Goal: Task Accomplishment & Management: Manage account settings

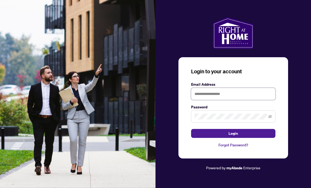
click at [213, 100] on input "text" at bounding box center [233, 94] width 84 height 12
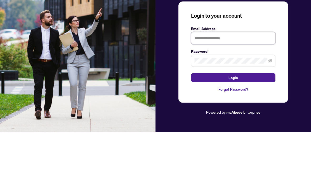
type input "**********"
click at [233, 129] on button "Login" at bounding box center [233, 133] width 84 height 9
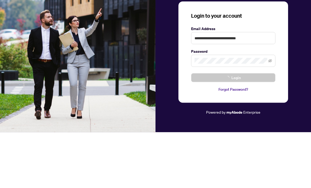
scroll to position [17, 0]
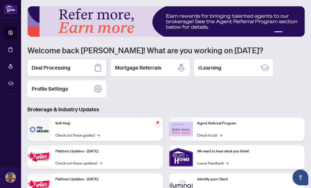
click at [81, 65] on div "Deal Processing" at bounding box center [66, 67] width 79 height 17
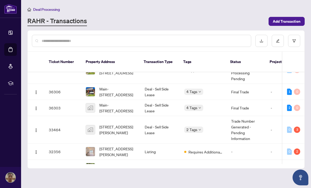
scroll to position [92, 0]
click at [37, 128] on img "button" at bounding box center [36, 130] width 4 height 4
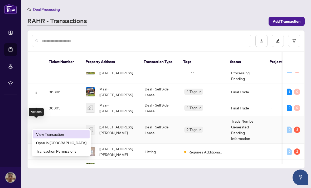
click at [68, 135] on span "View Transaction" at bounding box center [61, 134] width 50 height 6
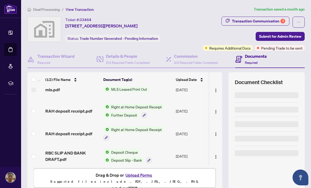
scroll to position [28, 0]
click at [143, 176] on button "Upload Forms" at bounding box center [139, 175] width 30 height 7
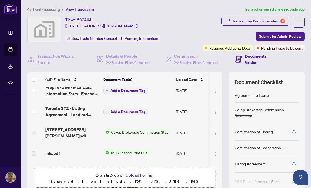
click at [126, 110] on span "Add a Document Tag" at bounding box center [127, 112] width 35 height 4
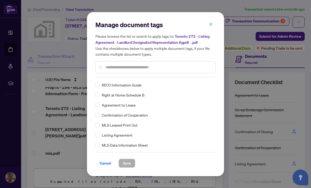
click at [147, 78] on div "Manage document tags Please browse the list or search to apply tags to: Toronto…" at bounding box center [155, 94] width 120 height 147
click at [158, 68] on input "text" at bounding box center [158, 67] width 106 height 6
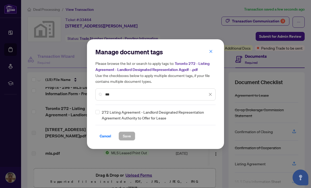
type input "***"
click at [127, 138] on span "Save" at bounding box center [127, 136] width 8 height 8
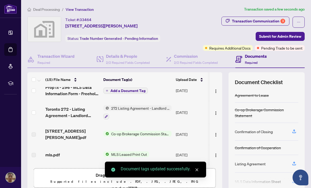
click at [140, 90] on span "Add a Document Tag" at bounding box center [127, 91] width 35 height 4
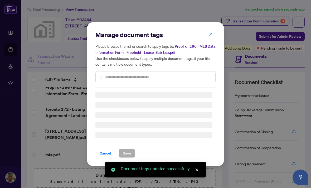
click at [148, 79] on input "text" at bounding box center [158, 77] width 106 height 6
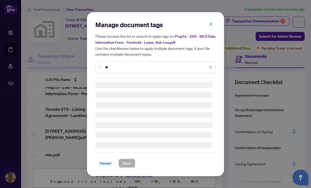
type input "***"
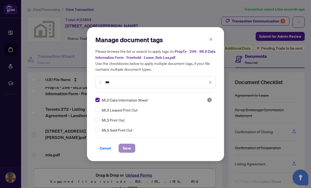
click at [131, 150] on button "Save" at bounding box center [127, 148] width 17 height 9
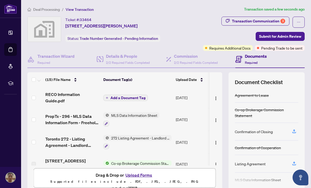
scroll to position [0, 0]
click at [140, 98] on span "Add a Document Tag" at bounding box center [127, 98] width 35 height 4
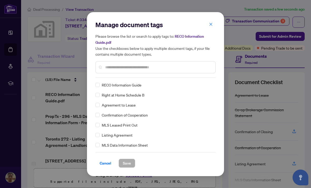
click at [168, 69] on input "text" at bounding box center [158, 67] width 106 height 6
click at [128, 163] on span "Save" at bounding box center [127, 163] width 8 height 8
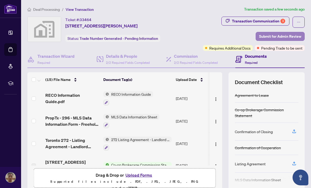
click at [276, 34] on span "Submit for Admin Review" at bounding box center [280, 36] width 42 height 8
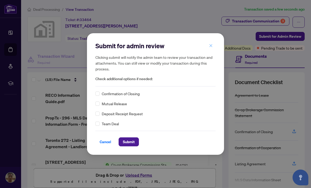
click at [210, 46] on icon "close" at bounding box center [211, 45] width 3 height 3
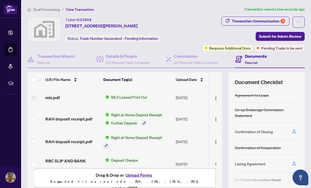
scroll to position [88, 0]
click at [273, 36] on span "Submit for Admin Review" at bounding box center [280, 36] width 42 height 8
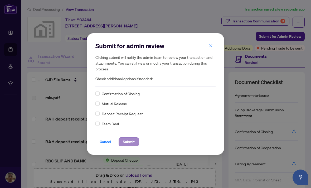
click at [136, 144] on button "Submit" at bounding box center [129, 141] width 20 height 9
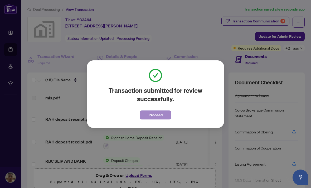
click at [152, 115] on span "Proceed" at bounding box center [156, 115] width 14 height 8
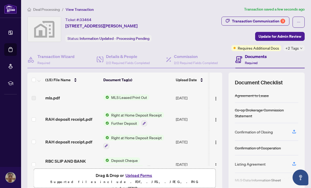
click at [44, 11] on span "Deal Processing" at bounding box center [46, 9] width 27 height 5
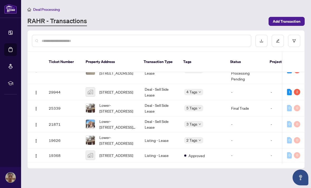
scroll to position [259, 0]
click at [34, 169] on img "button" at bounding box center [36, 171] width 4 height 4
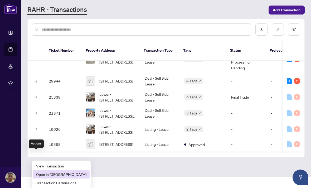
click at [66, 170] on li "Open in [GEOGRAPHIC_DATA]" at bounding box center [61, 174] width 57 height 8
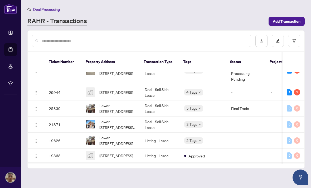
click at [37, 169] on img "button" at bounding box center [36, 171] width 4 height 4
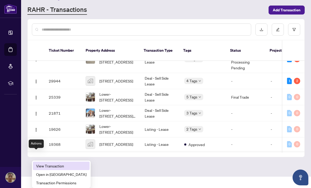
click at [53, 163] on span "View Transaction" at bounding box center [61, 166] width 50 height 6
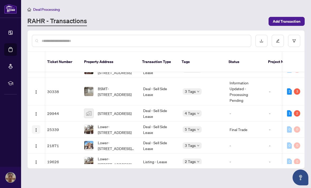
click at [37, 128] on img "button" at bounding box center [36, 130] width 4 height 4
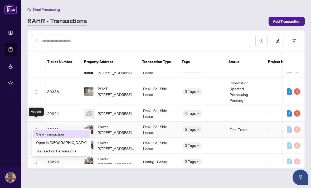
click at [61, 131] on span "View Transaction" at bounding box center [61, 134] width 50 height 6
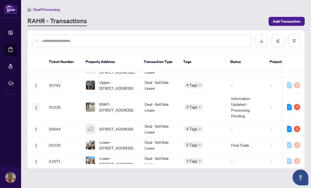
click at [37, 105] on img "button" at bounding box center [36, 107] width 4 height 4
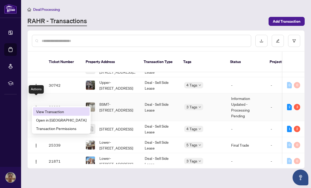
click at [64, 109] on span "View Transaction" at bounding box center [61, 112] width 50 height 6
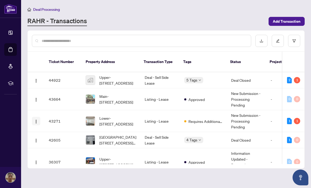
click at [37, 119] on img "button" at bounding box center [36, 121] width 4 height 4
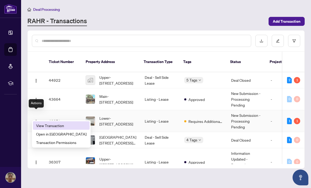
click at [64, 123] on span "View Transaction" at bounding box center [61, 126] width 50 height 6
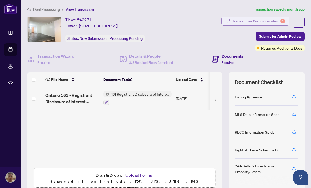
click at [258, 17] on div "Transaction Communication 1" at bounding box center [258, 21] width 53 height 8
click at [260, 18] on div at bounding box center [155, 94] width 311 height 188
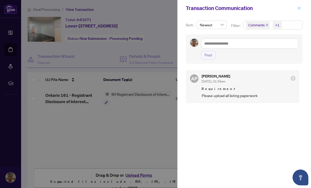
click at [302, 8] on button "button" at bounding box center [299, 8] width 7 height 6
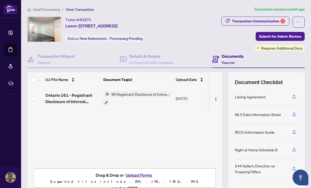
click at [252, 6] on div "Deal Processing / View Transaction Transaction saved a month ago" at bounding box center [165, 9] width 277 height 6
click at [136, 99] on div at bounding box center [137, 102] width 68 height 6
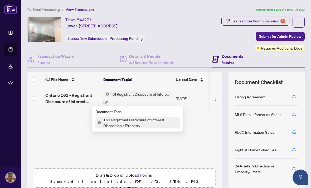
click at [79, 92] on span "Ontario 161 - Registrant Disclosure of Interest Disposition of Property.pdf" at bounding box center [72, 98] width 54 height 13
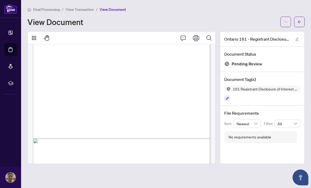
scroll to position [113, 0]
